Goal: Task Accomplishment & Management: Manage account settings

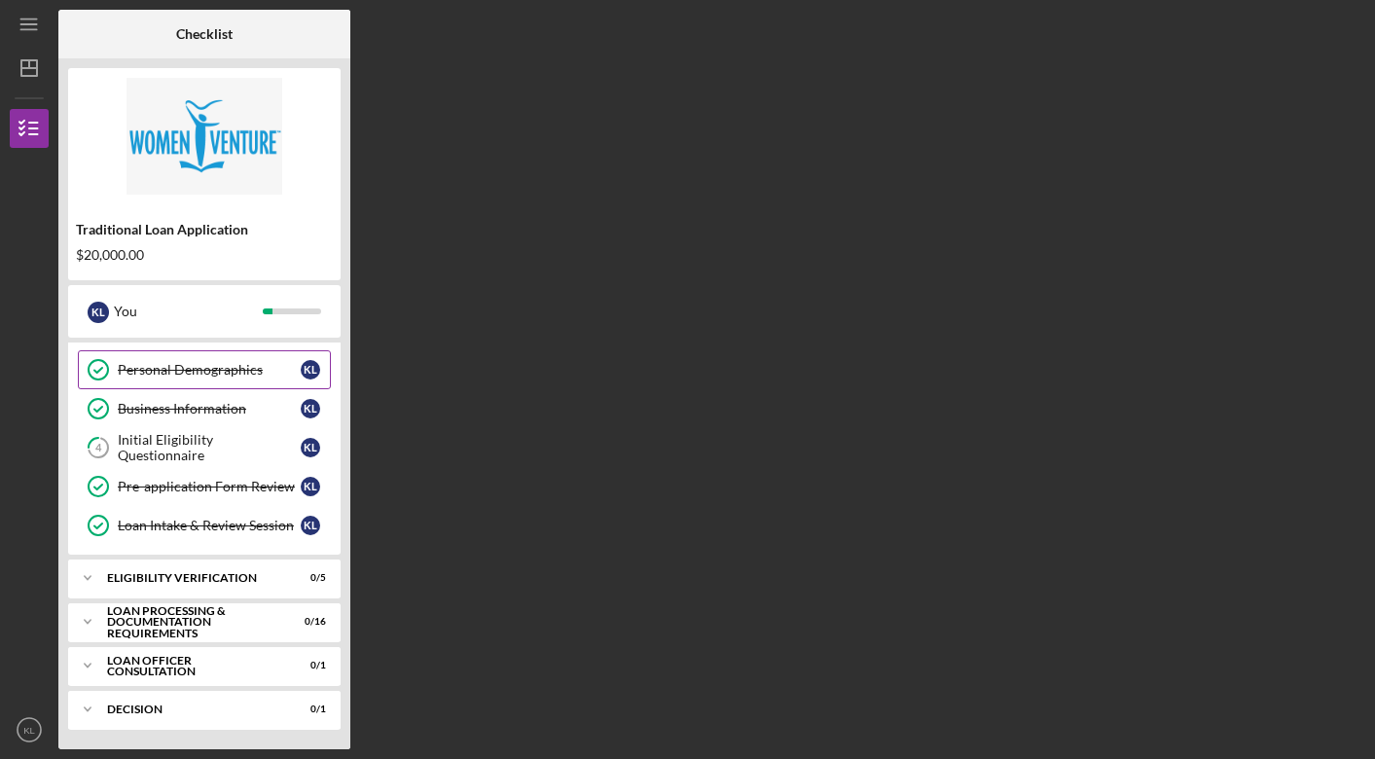
scroll to position [71, 0]
click at [28, 75] on icon "Icon/Dashboard" at bounding box center [29, 68] width 49 height 49
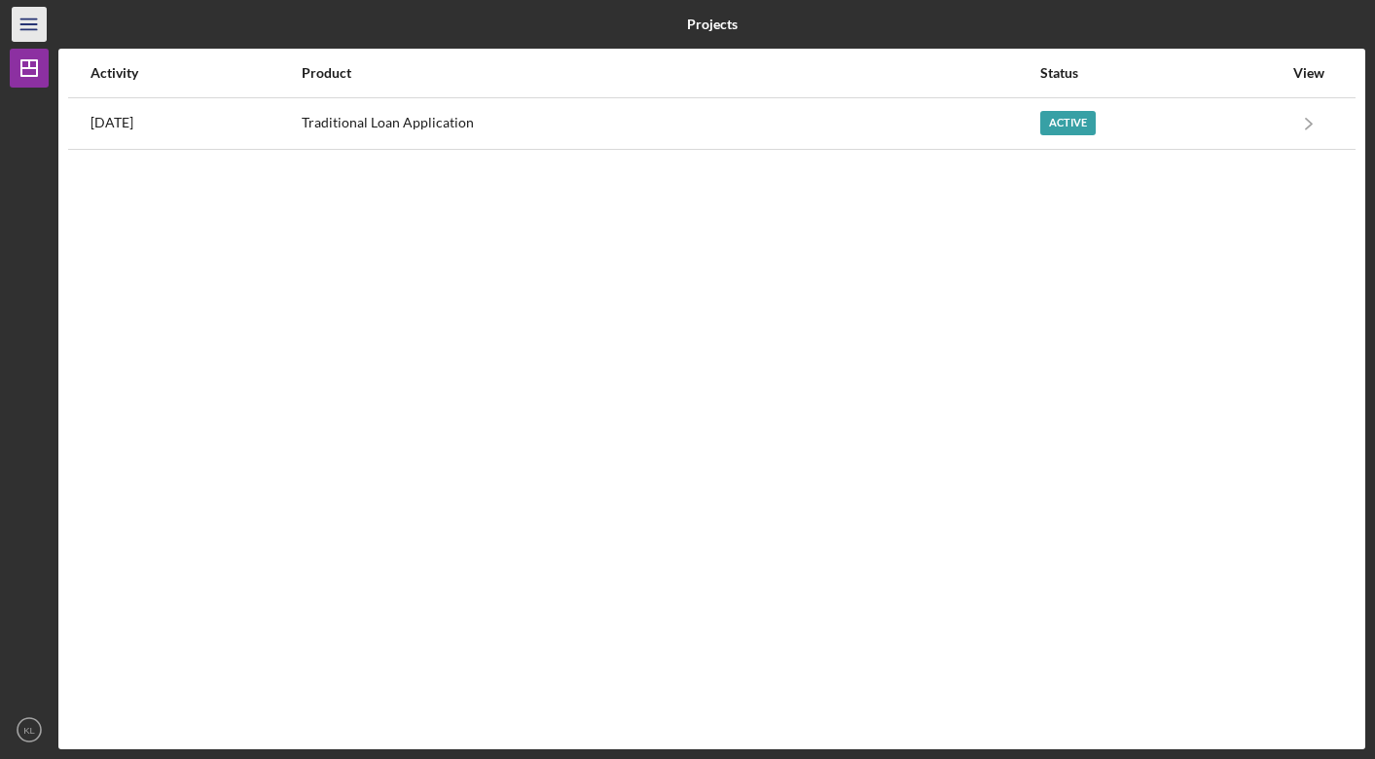
click at [28, 21] on icon "Icon/Menu" at bounding box center [30, 25] width 44 height 44
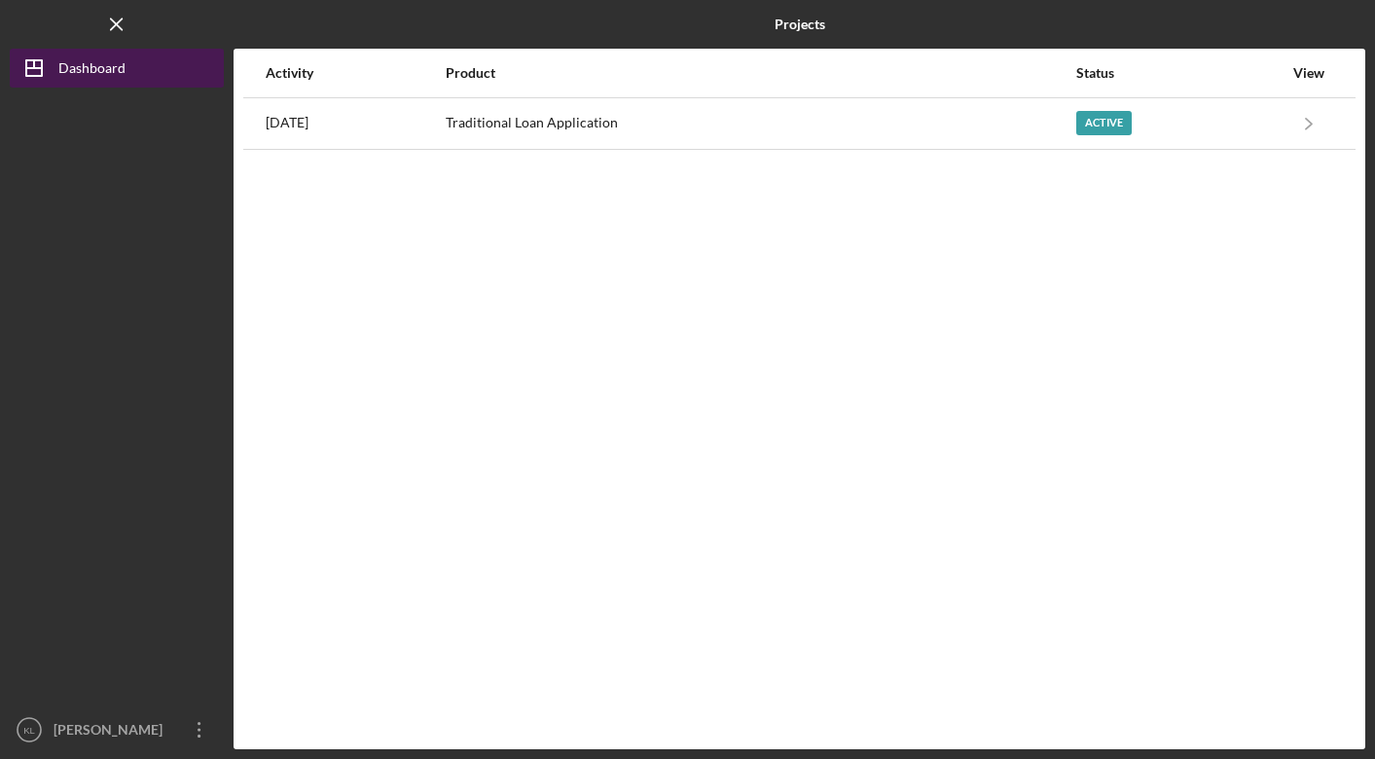
click at [53, 65] on icon "Icon/Dashboard" at bounding box center [34, 68] width 49 height 49
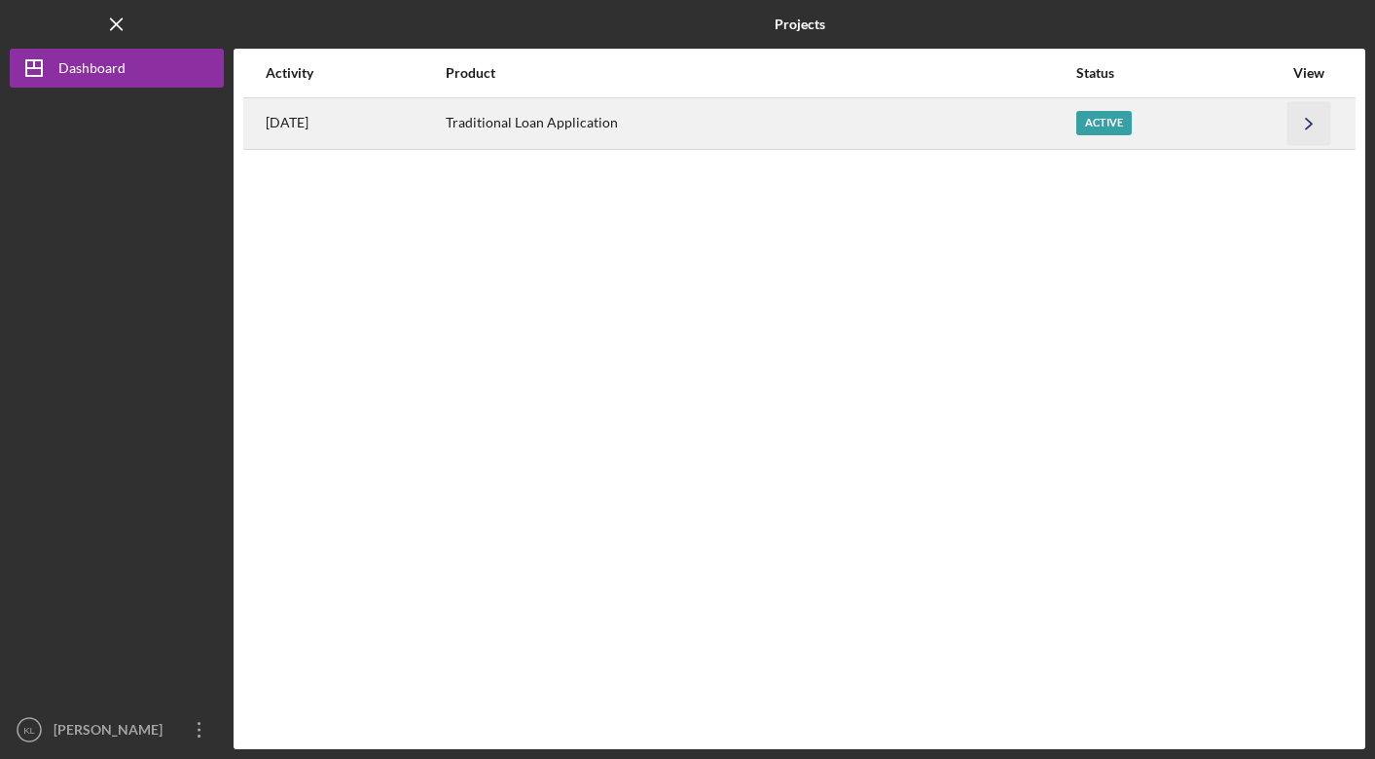
click at [1305, 126] on icon "Icon/Navigate" at bounding box center [1309, 123] width 44 height 44
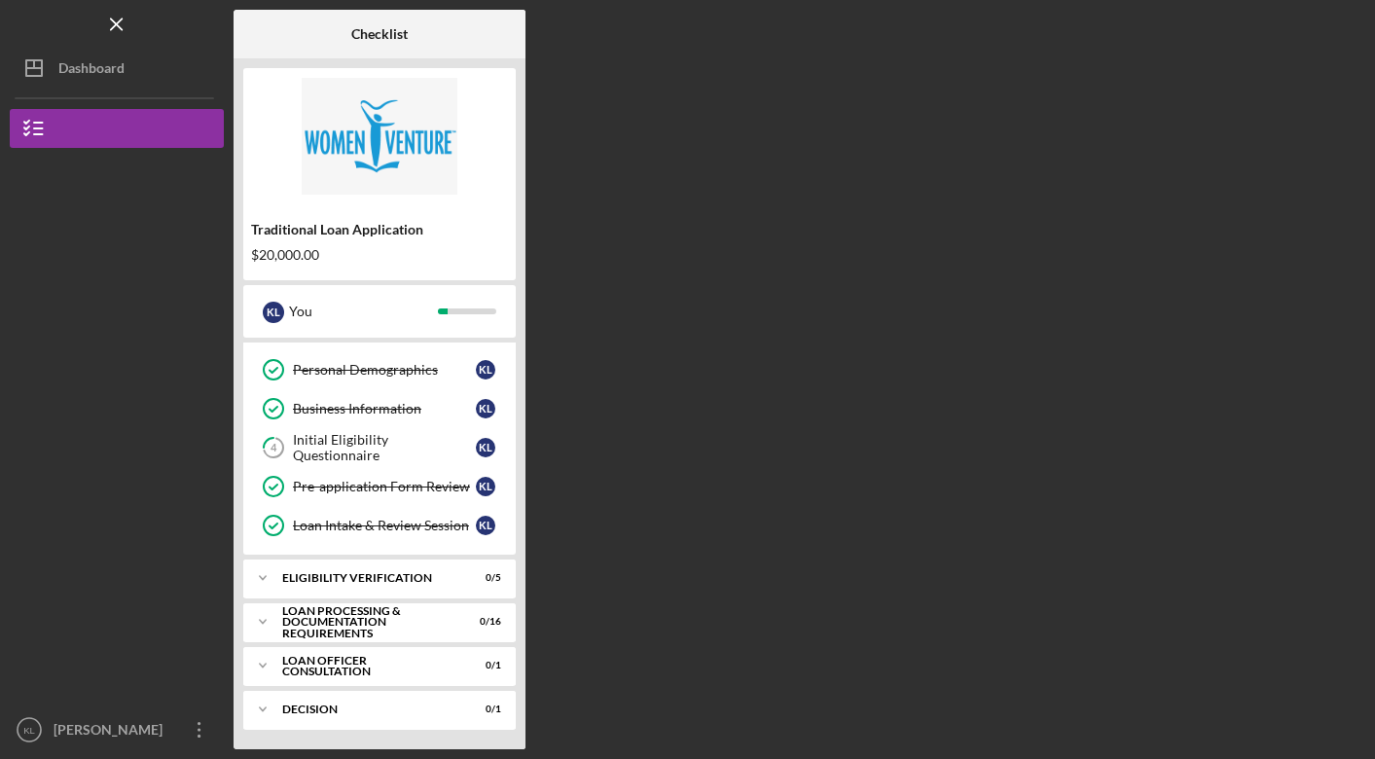
scroll to position [71, 0]
click at [195, 730] on icon "Icon/Overflow" at bounding box center [199, 729] width 49 height 49
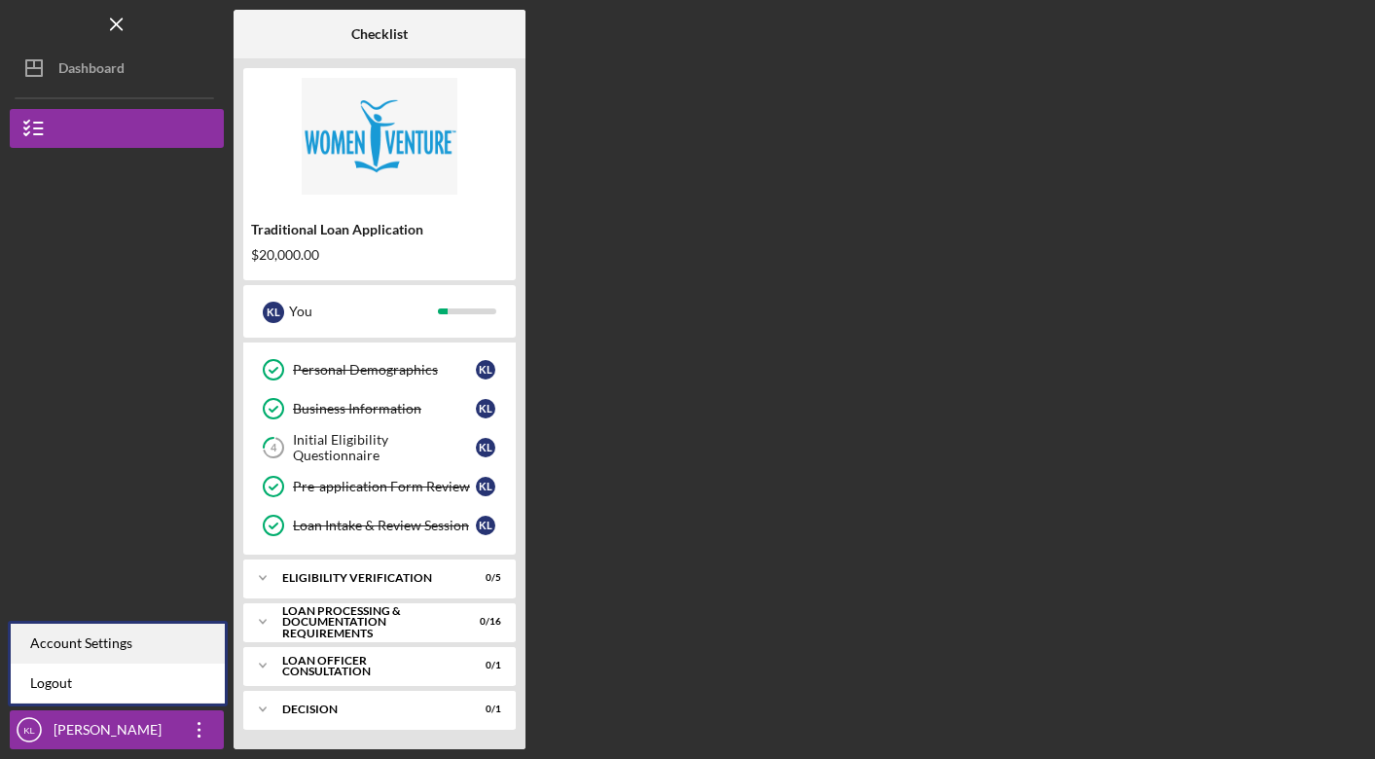
click at [125, 644] on div "Account Settings" at bounding box center [118, 644] width 214 height 40
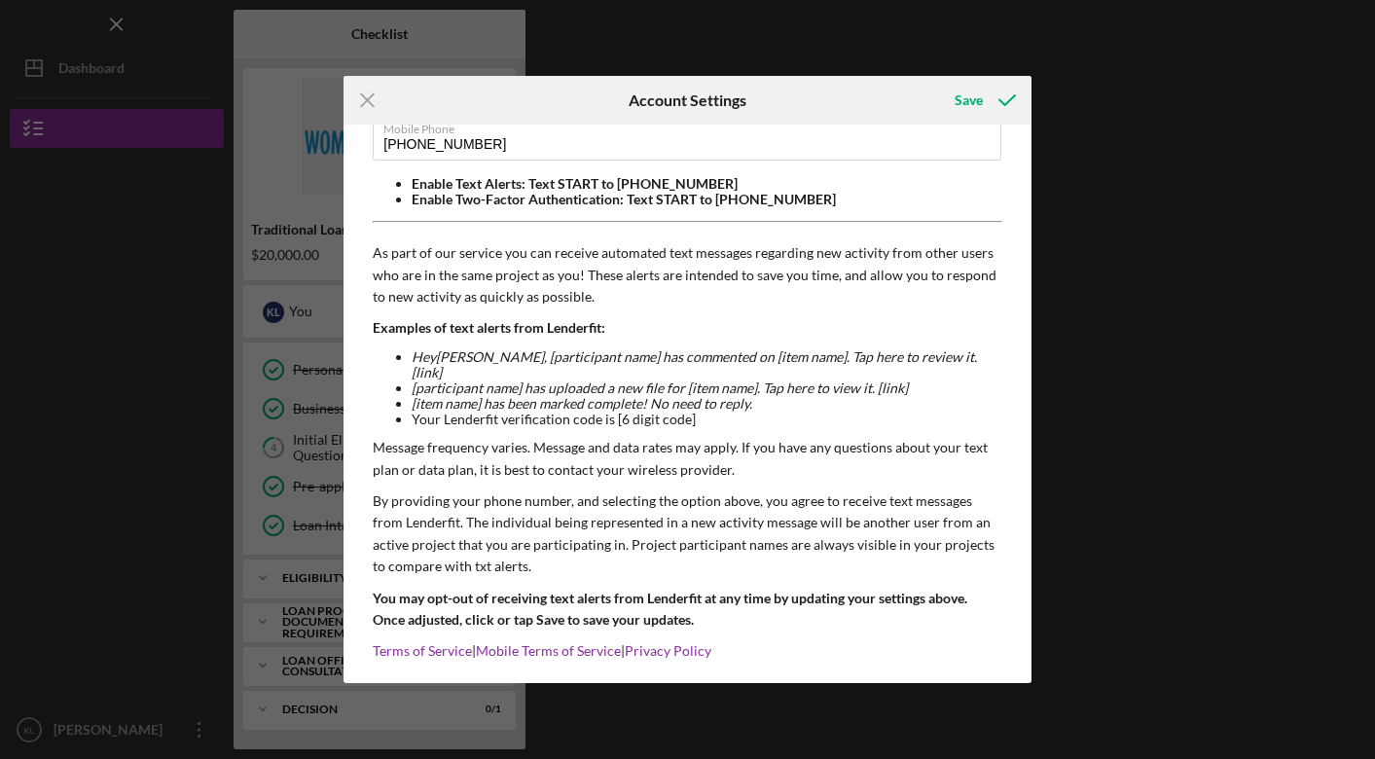
scroll to position [121, 0]
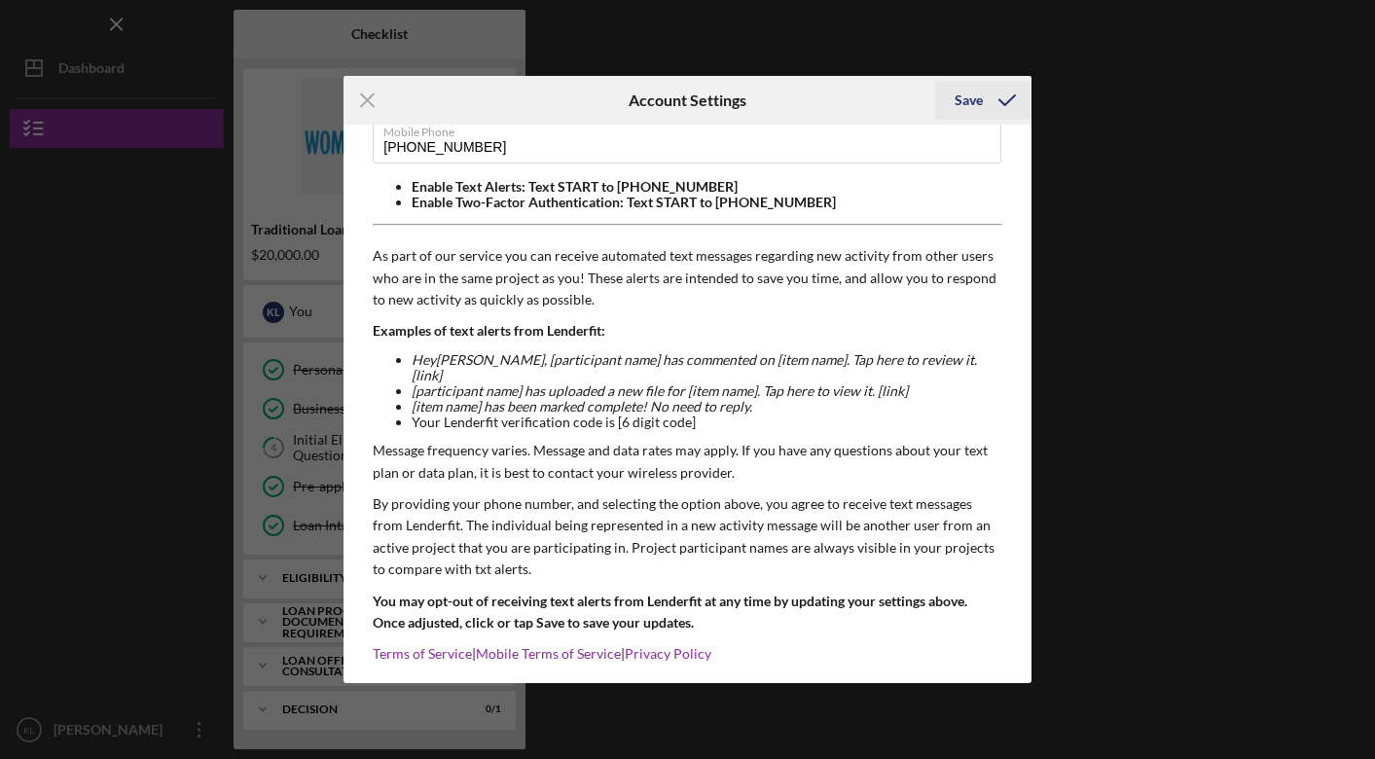
click at [972, 102] on div "Save" at bounding box center [968, 100] width 28 height 39
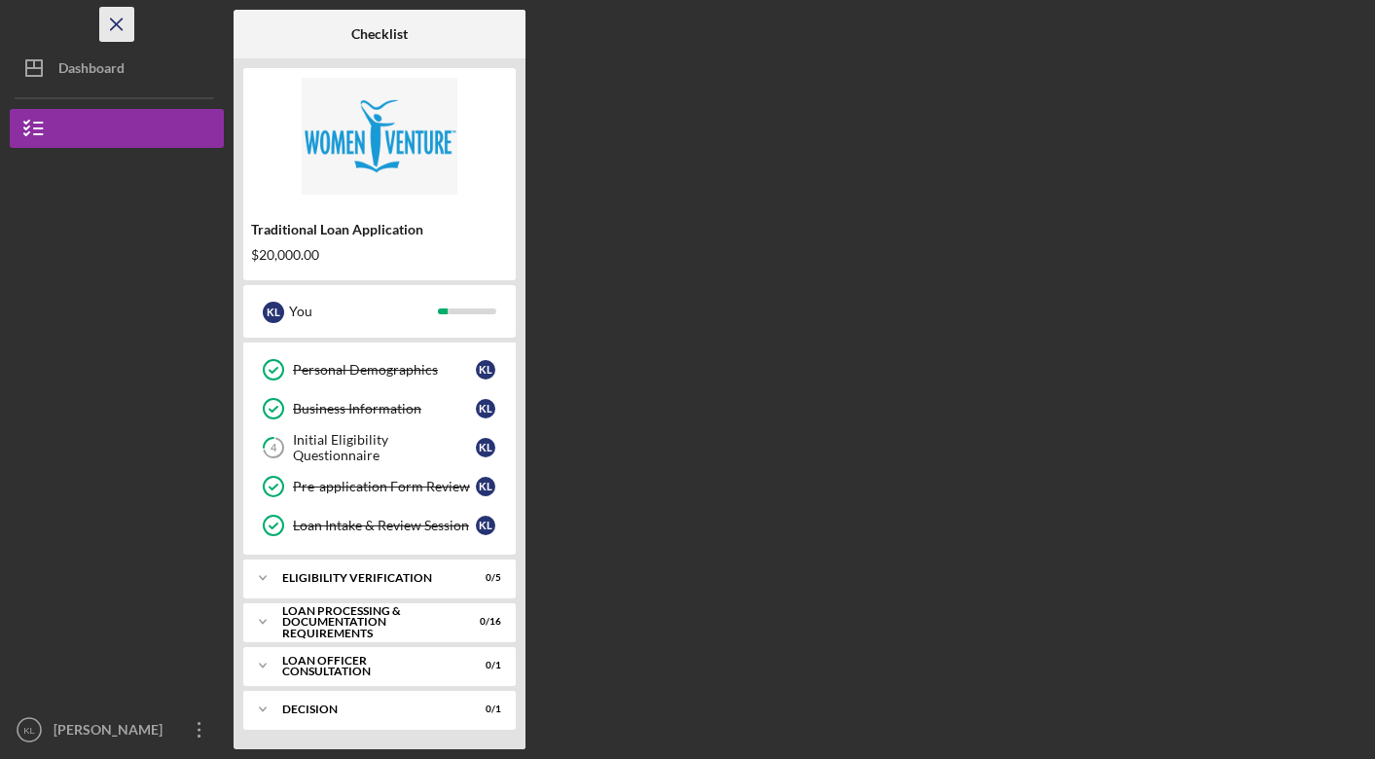
click at [112, 26] on icon "Icon/Menu Close" at bounding box center [117, 25] width 44 height 44
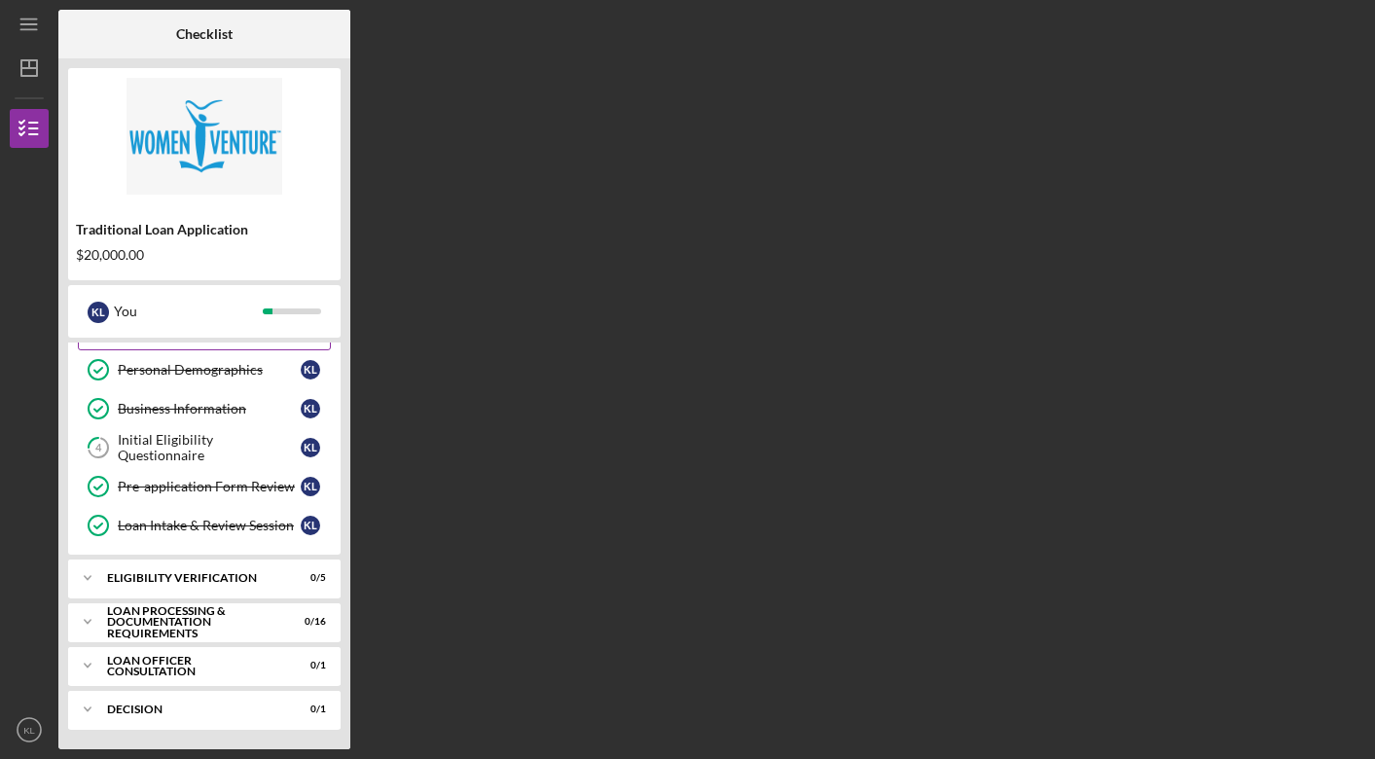
scroll to position [71, 0]
click at [186, 664] on div "Loan Officer Consultation" at bounding box center [211, 666] width 209 height 12
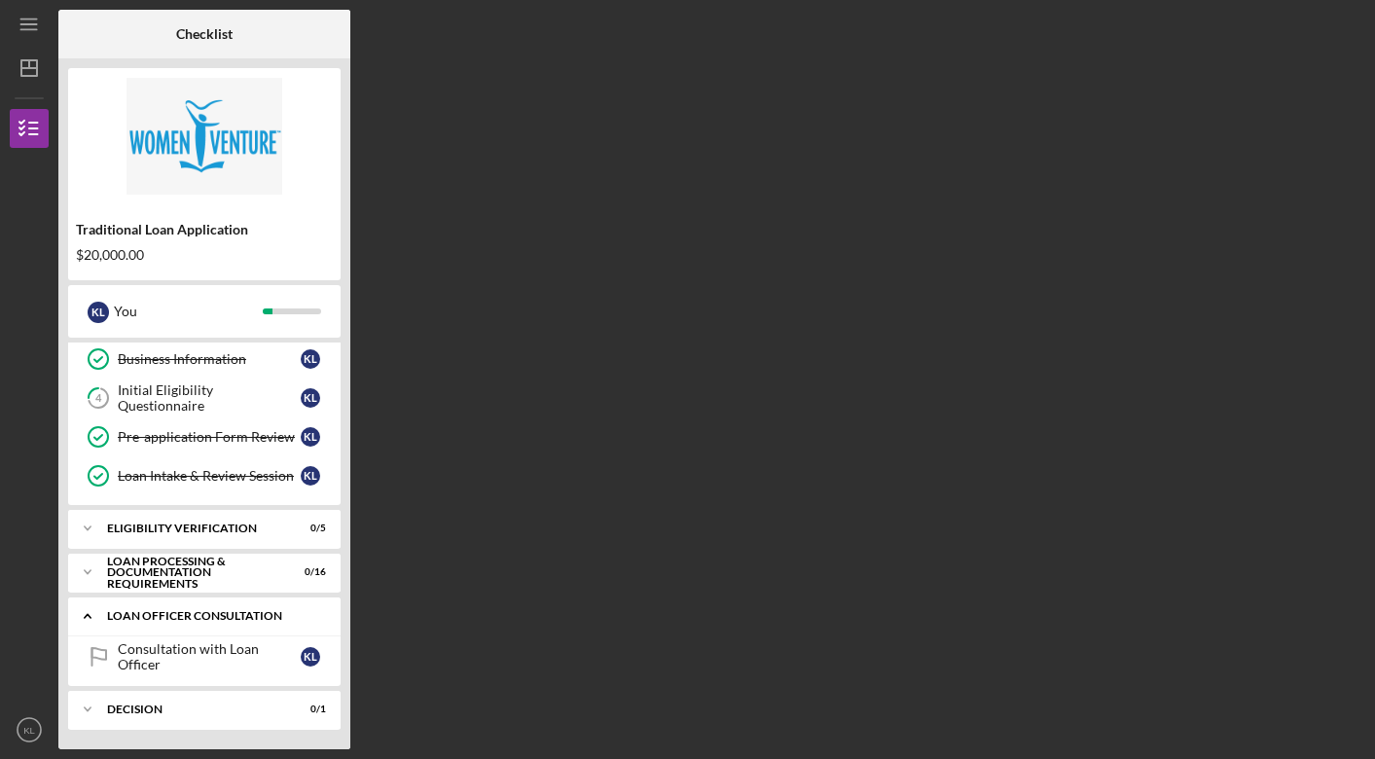
scroll to position [121, 0]
click at [189, 569] on div "Loan Processing & Documentation Requirements" at bounding box center [211, 572] width 209 height 22
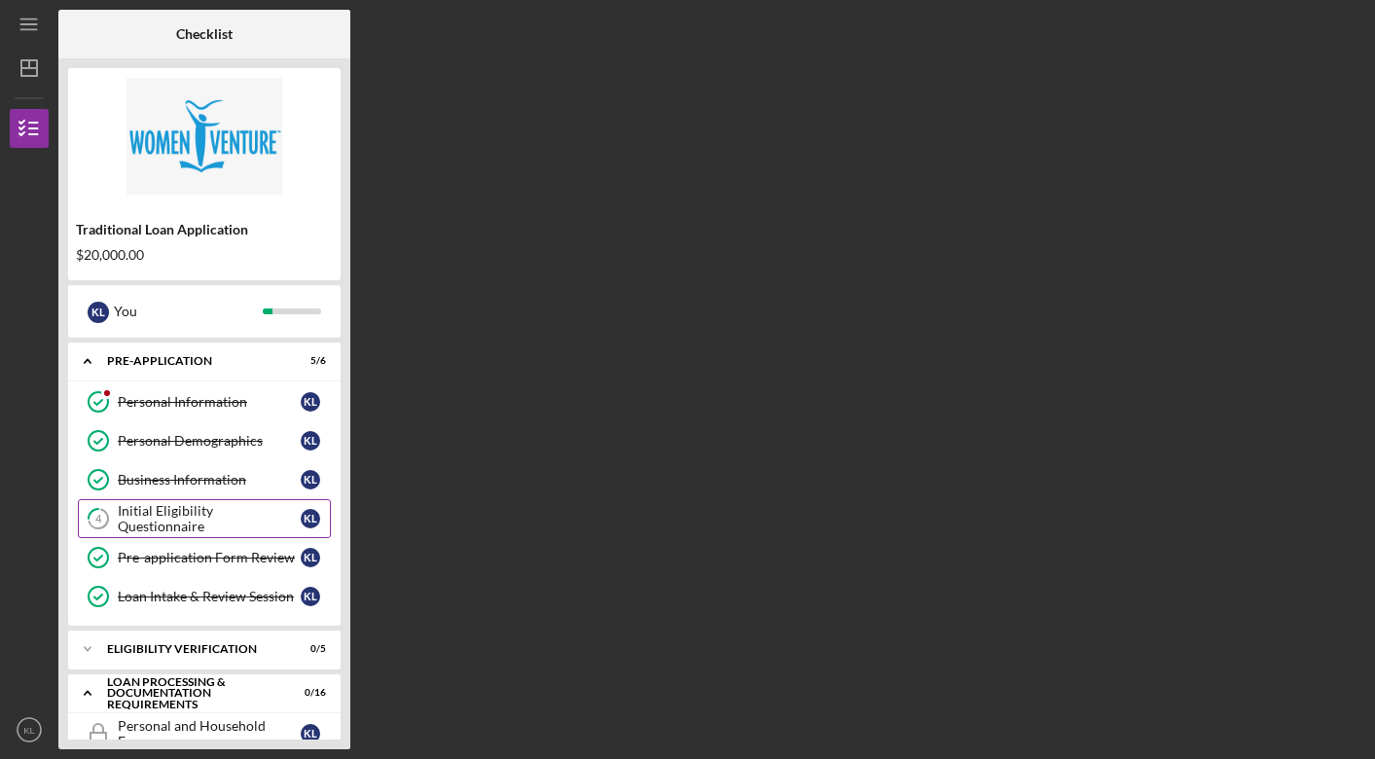
scroll to position [0, 0]
click at [30, 17] on icon "Icon/Menu" at bounding box center [30, 25] width 44 height 44
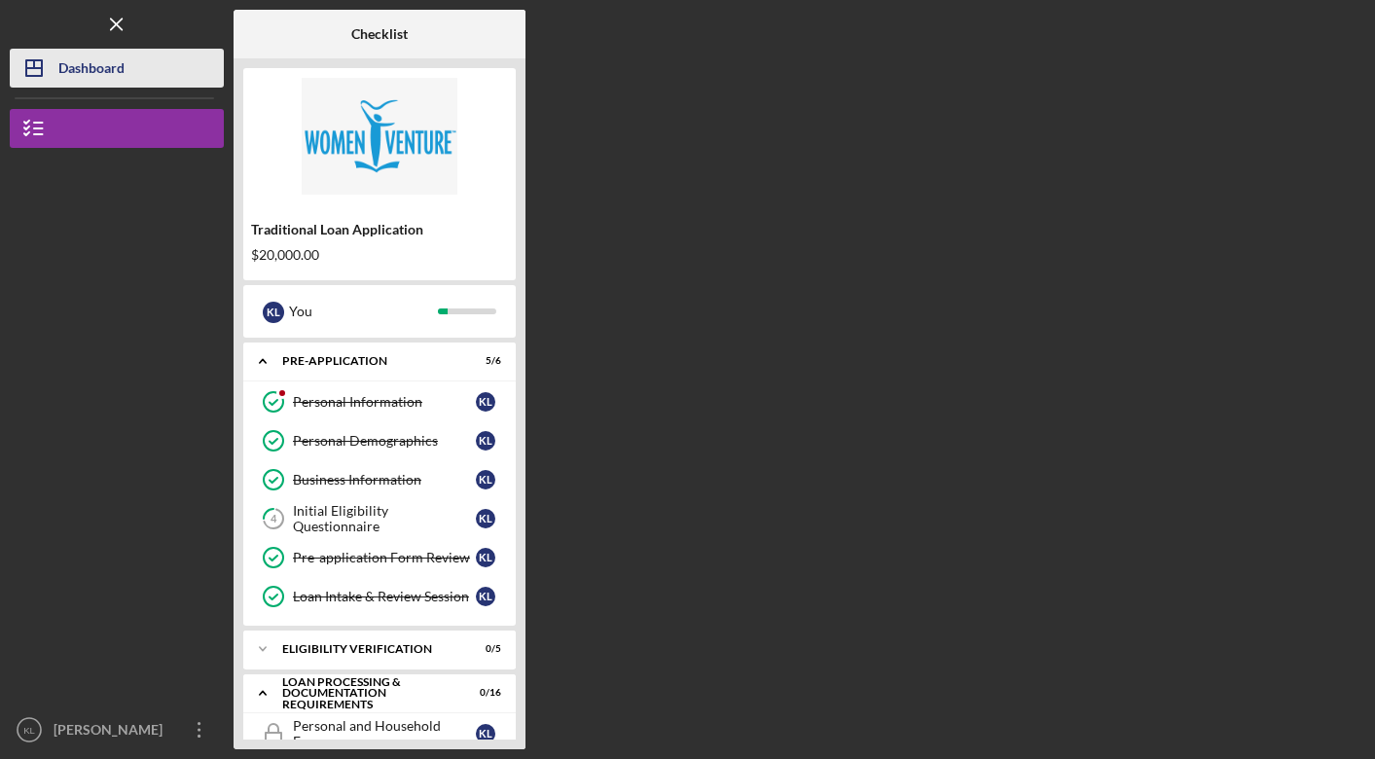
click at [68, 64] on div "Dashboard" at bounding box center [91, 71] width 66 height 44
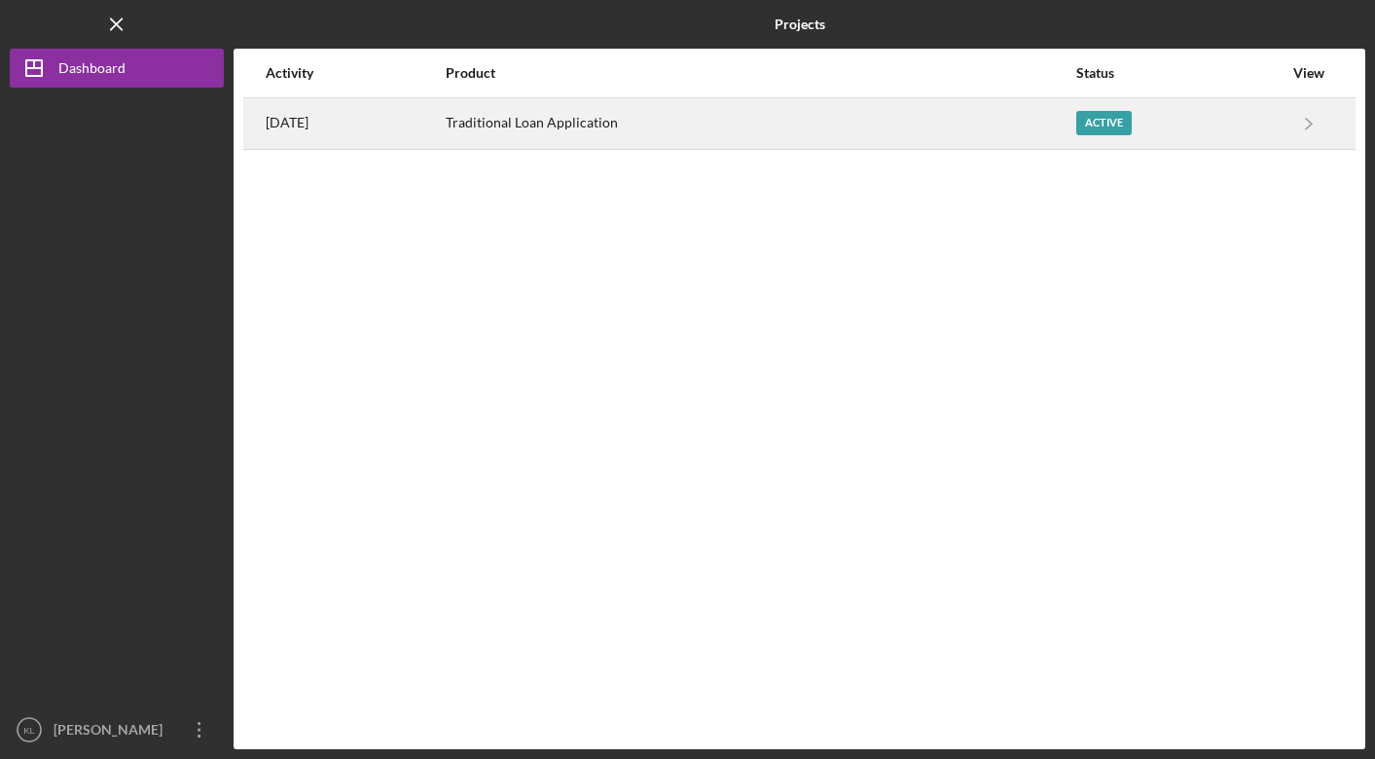
click at [284, 125] on time "1 day ago" at bounding box center [287, 123] width 43 height 16
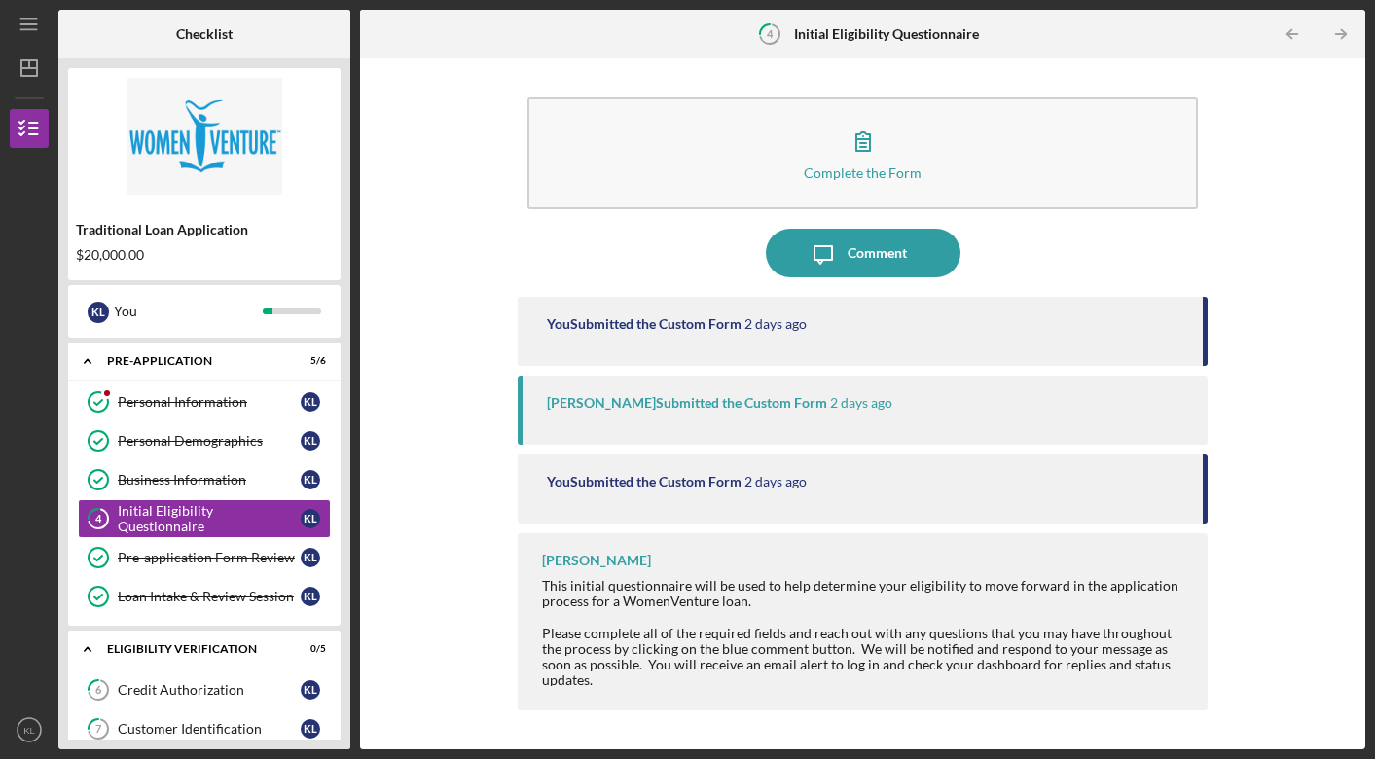
scroll to position [276, 0]
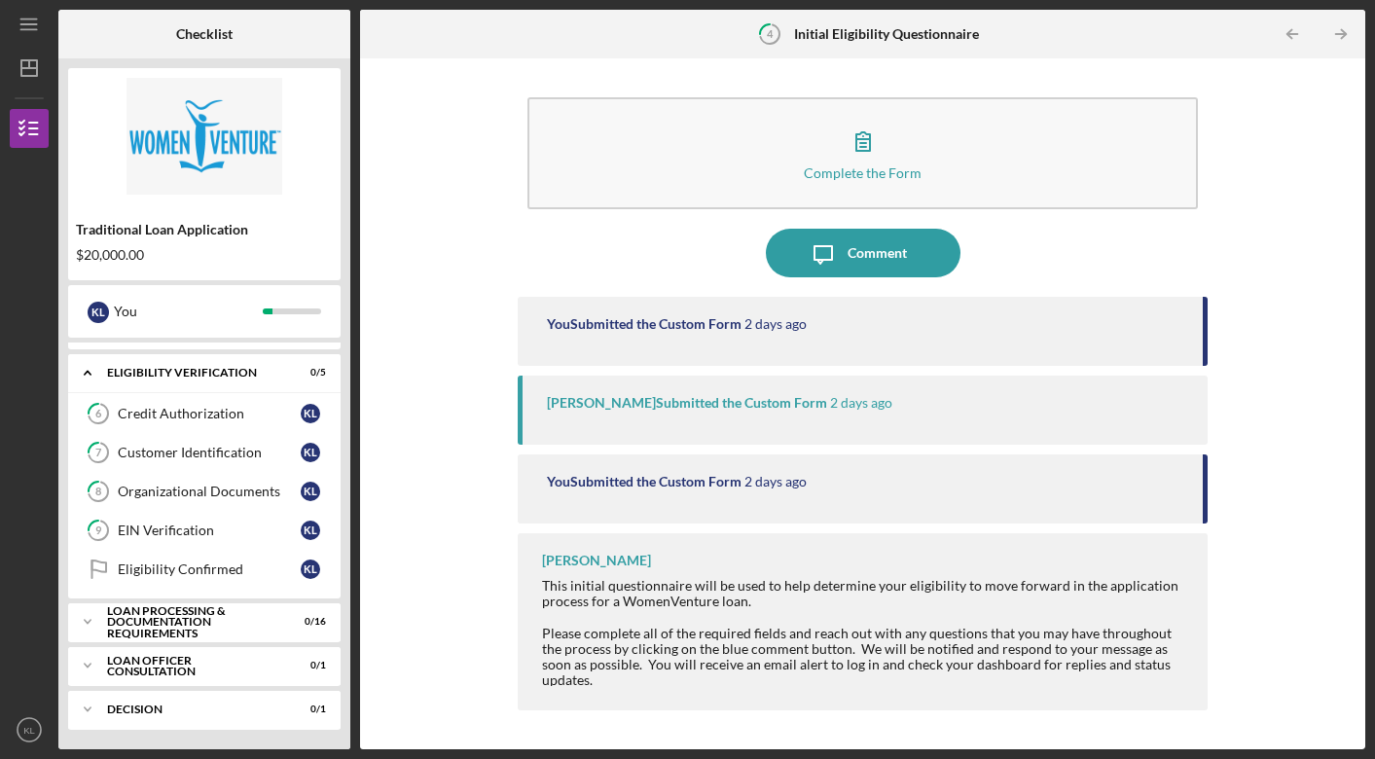
click at [464, 304] on div "Complete the Form Form Icon/Message Comment You Submitted the Custom Form 2 day…" at bounding box center [862, 403] width 985 height 671
